Goal: Transaction & Acquisition: Purchase product/service

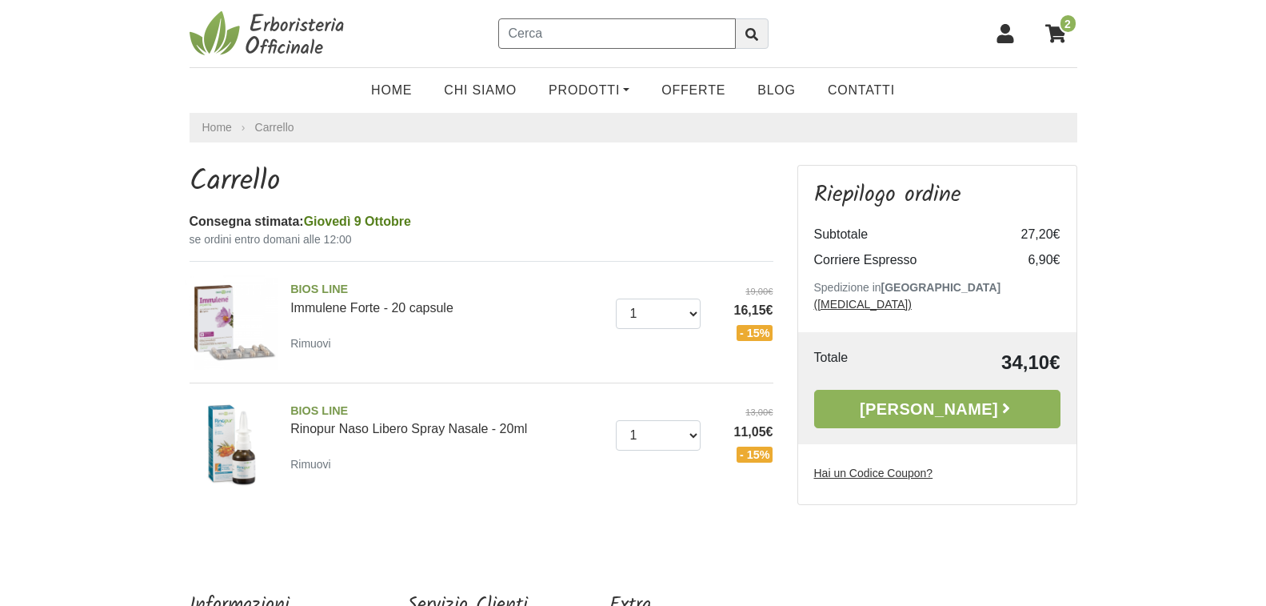
drag, startPoint x: 545, startPoint y: 35, endPoint x: 514, endPoint y: 36, distance: 30.4
click at [514, 36] on input "text" at bounding box center [617, 33] width 238 height 30
type input "ginseng"
click at [735, 18] on button "submit" at bounding box center [752, 33] width 34 height 30
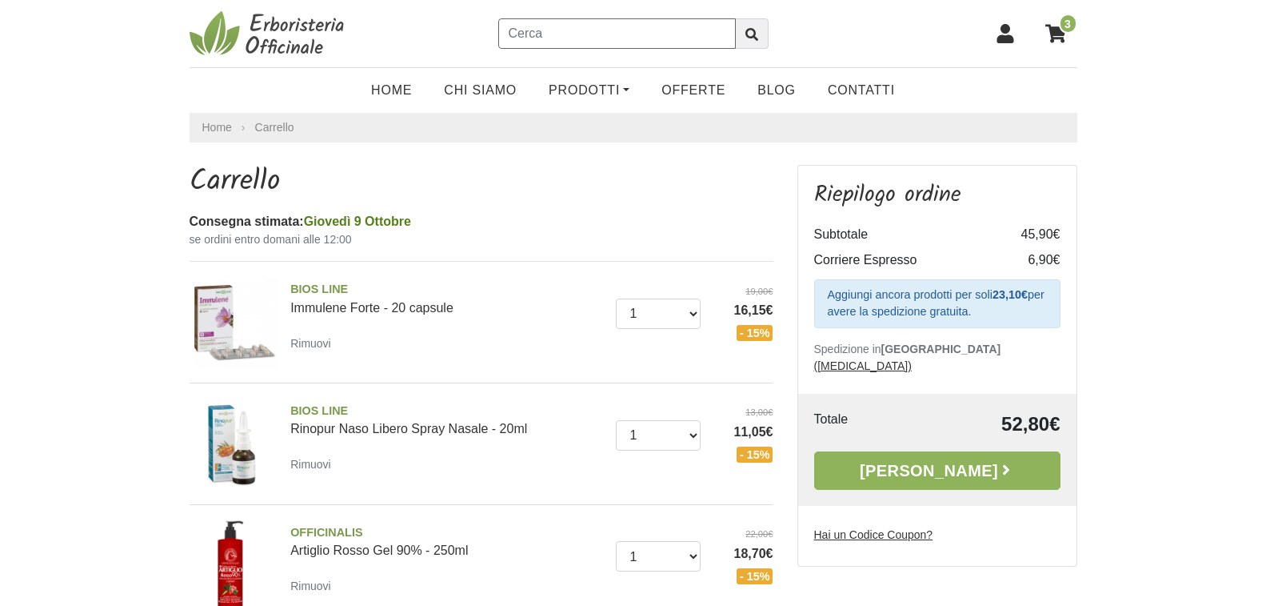
click at [527, 30] on input "text" at bounding box center [617, 33] width 238 height 30
type input "lavaggi nasali"
click at [735, 18] on button "submit" at bounding box center [752, 33] width 34 height 30
